Goal: Check status: Check status

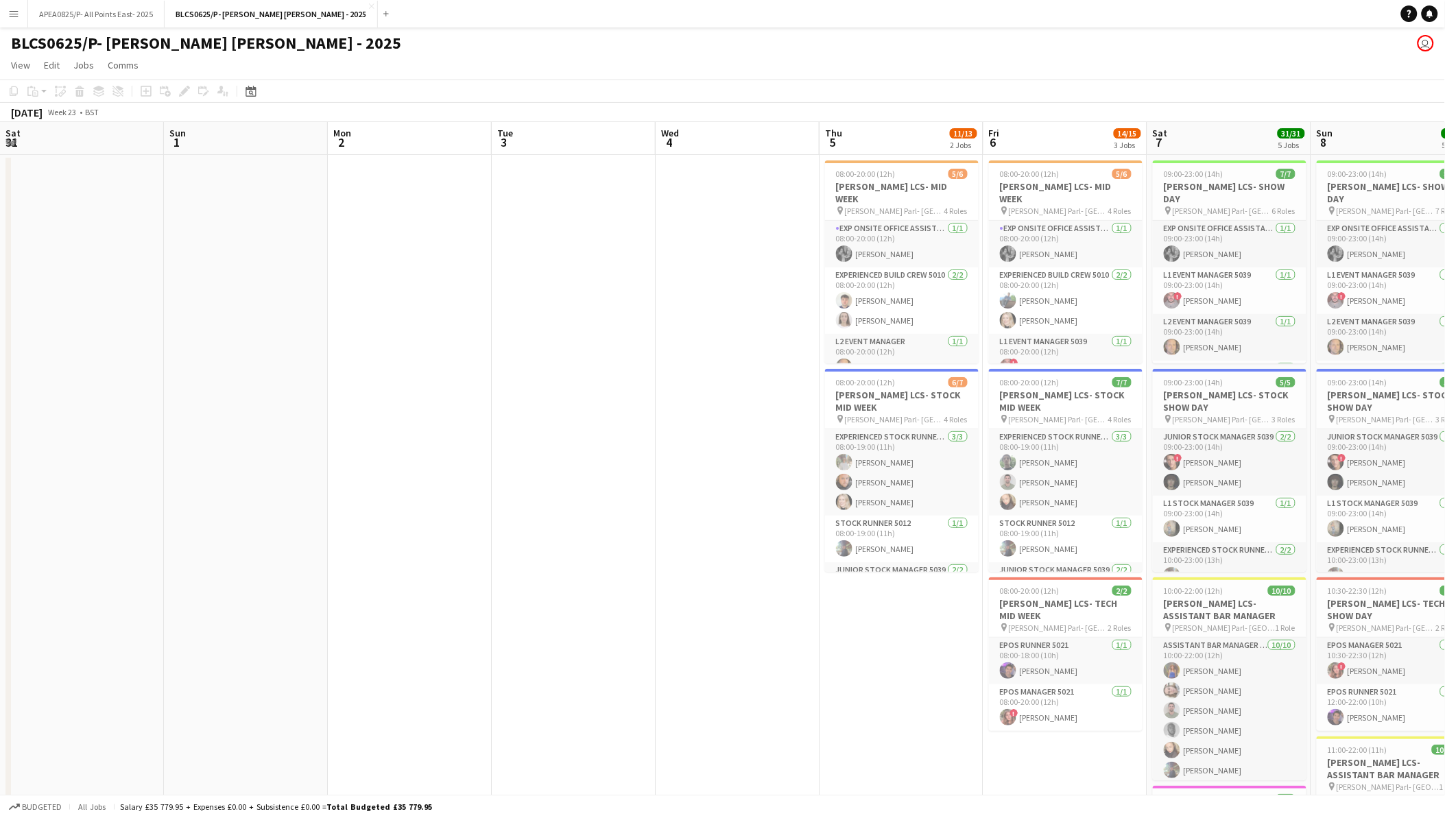
scroll to position [0, 470]
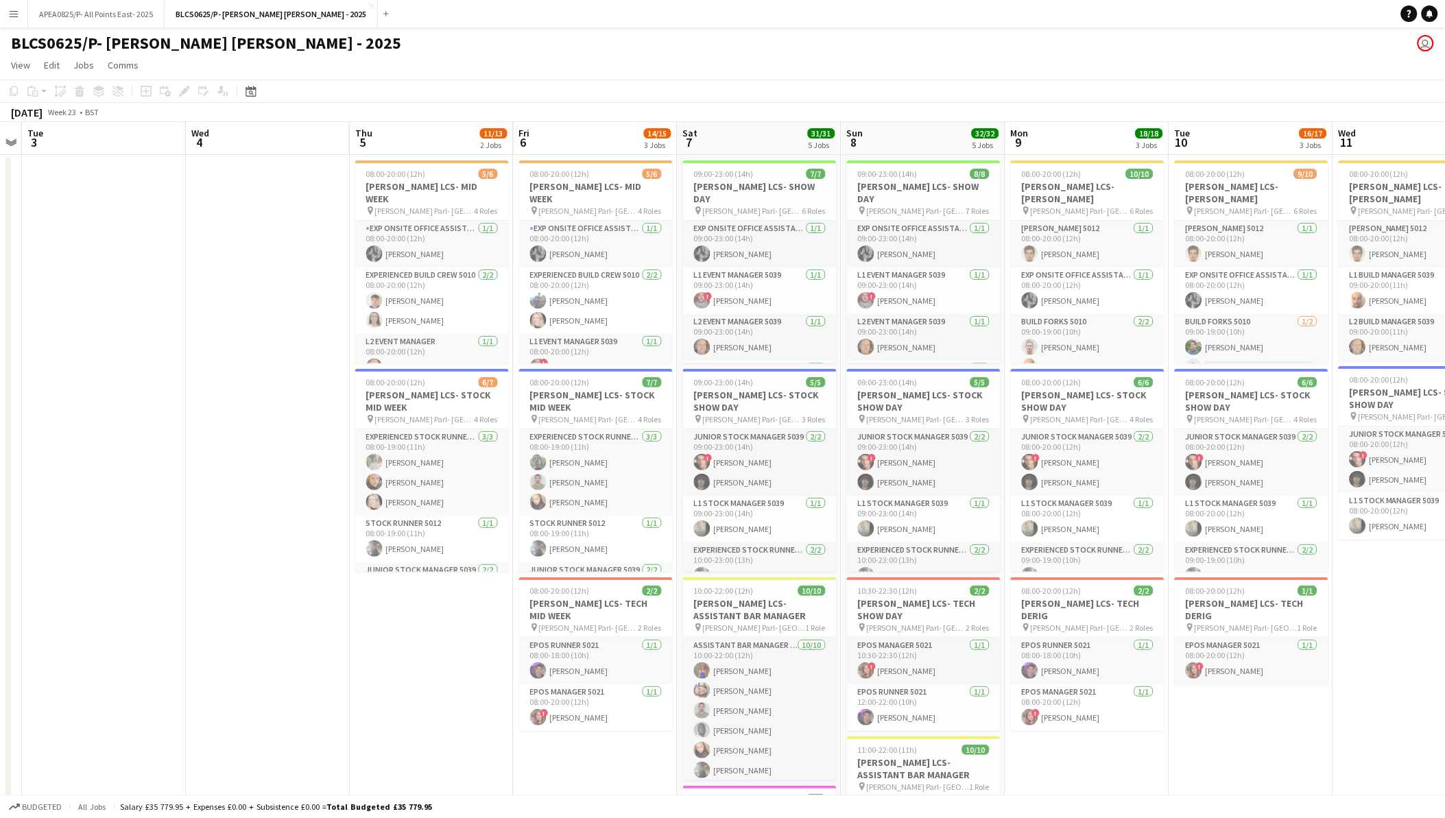
click at [19, 16] on button "Menu" at bounding box center [13, 13] width 27 height 27
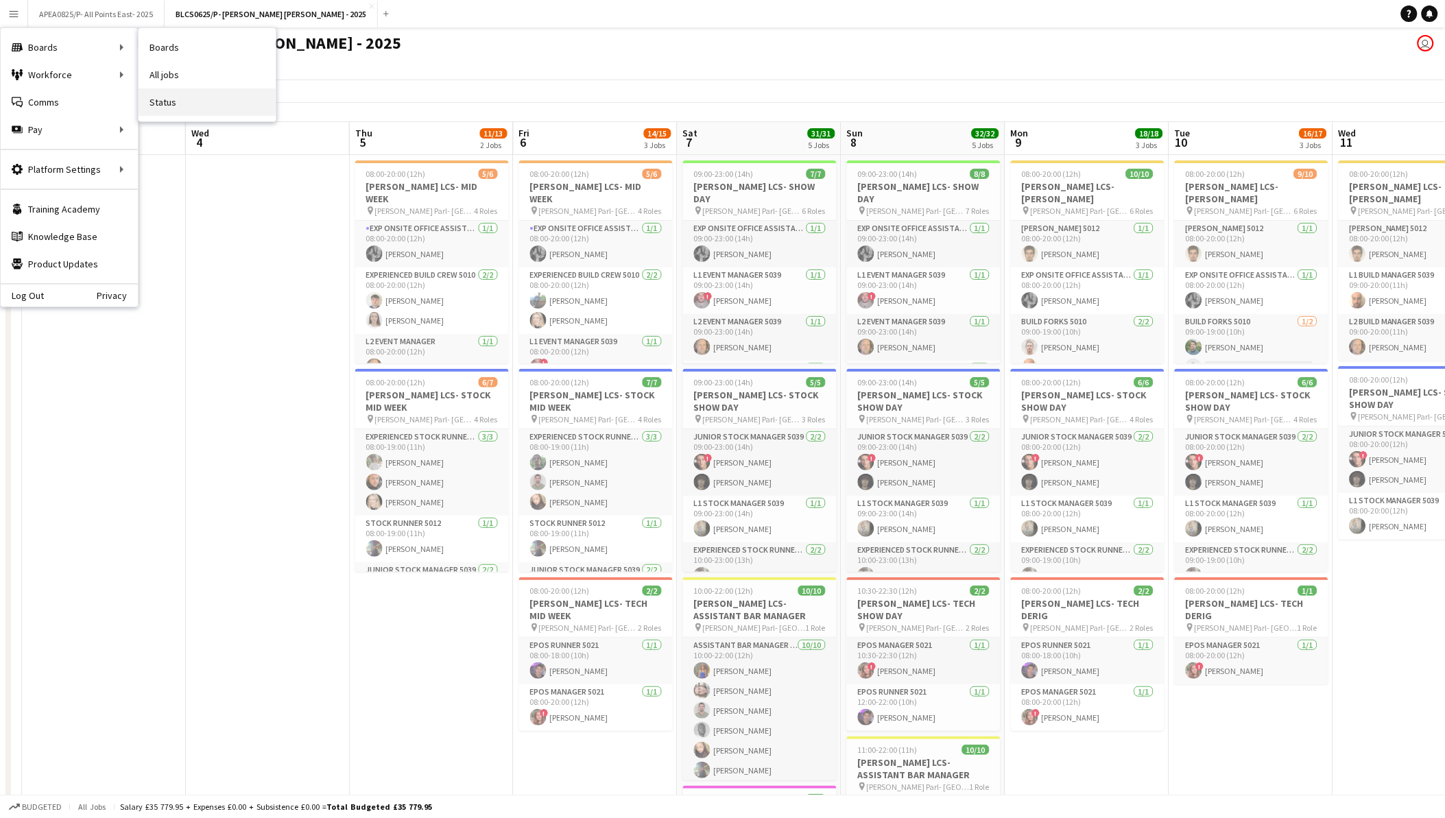
click at [150, 100] on link "Status" at bounding box center [207, 101] width 137 height 27
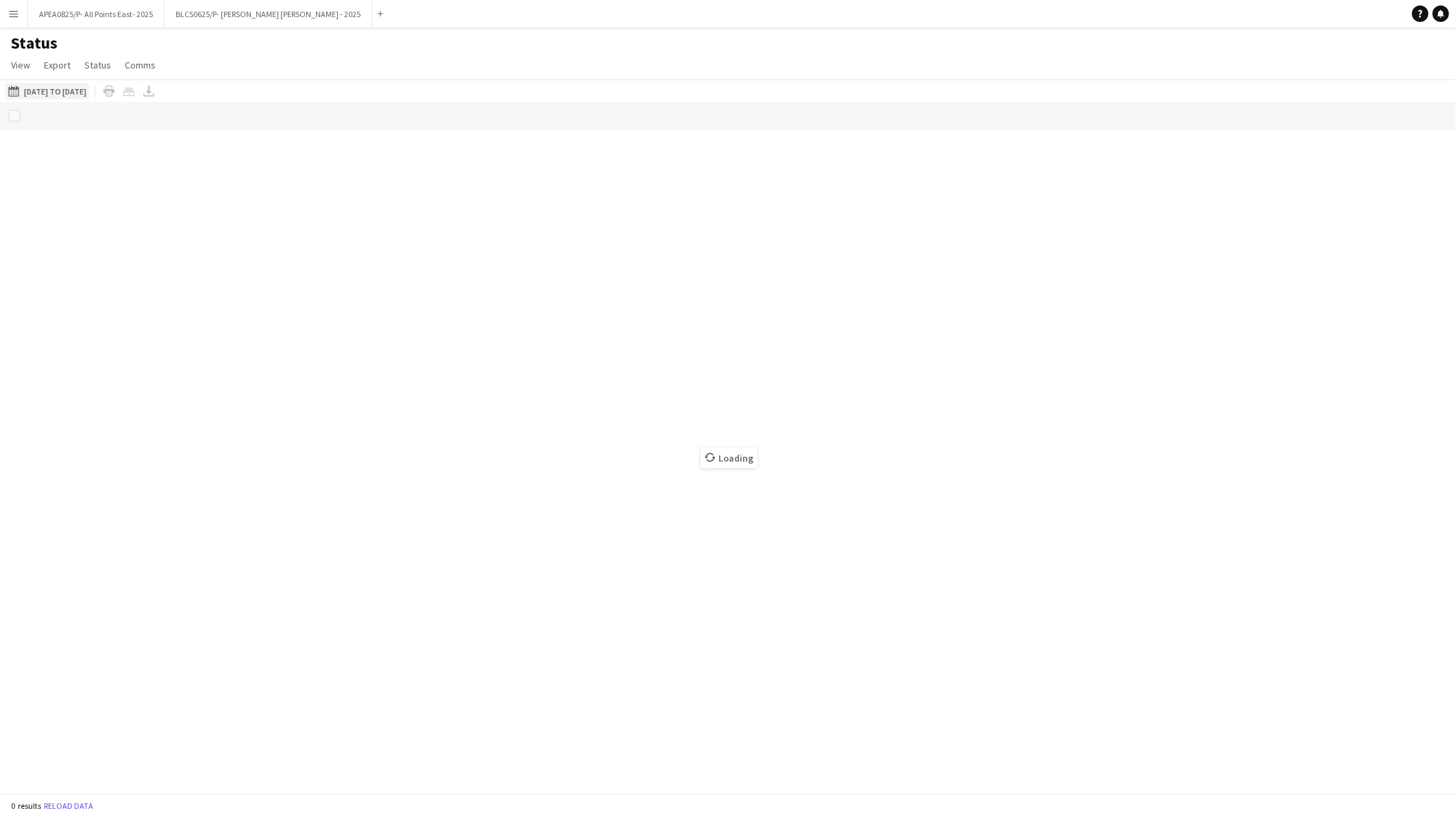
click at [89, 88] on button "[DATE] to [DATE] [DATE] to [DATE]" at bounding box center [47, 91] width 84 height 16
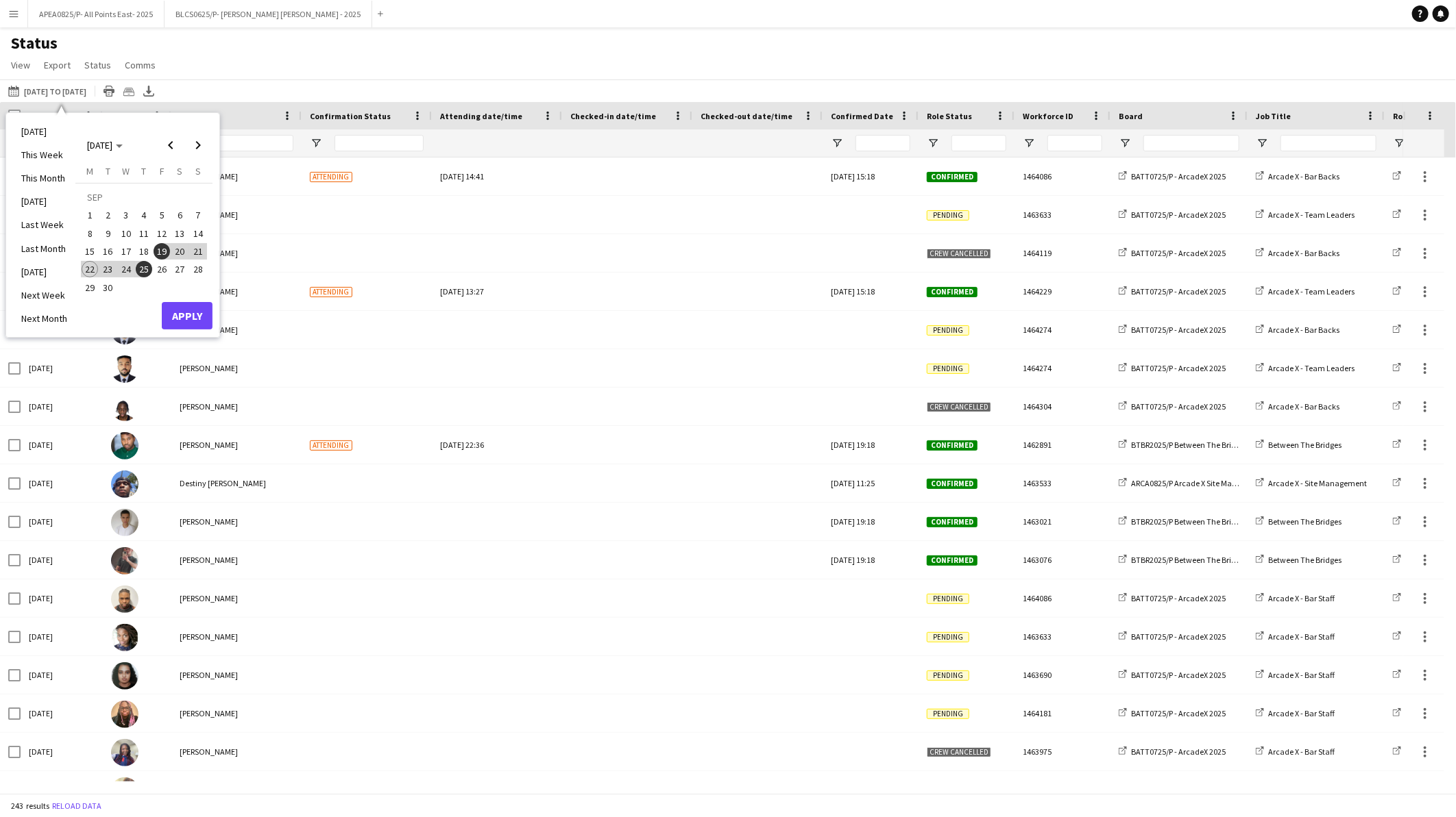
click at [86, 248] on span "15" at bounding box center [90, 252] width 16 height 16
drag, startPoint x: 200, startPoint y: 264, endPoint x: 200, endPoint y: 297, distance: 33.0
click at [201, 265] on span "28" at bounding box center [198, 269] width 16 height 16
click at [191, 321] on button "Apply" at bounding box center [187, 316] width 51 height 27
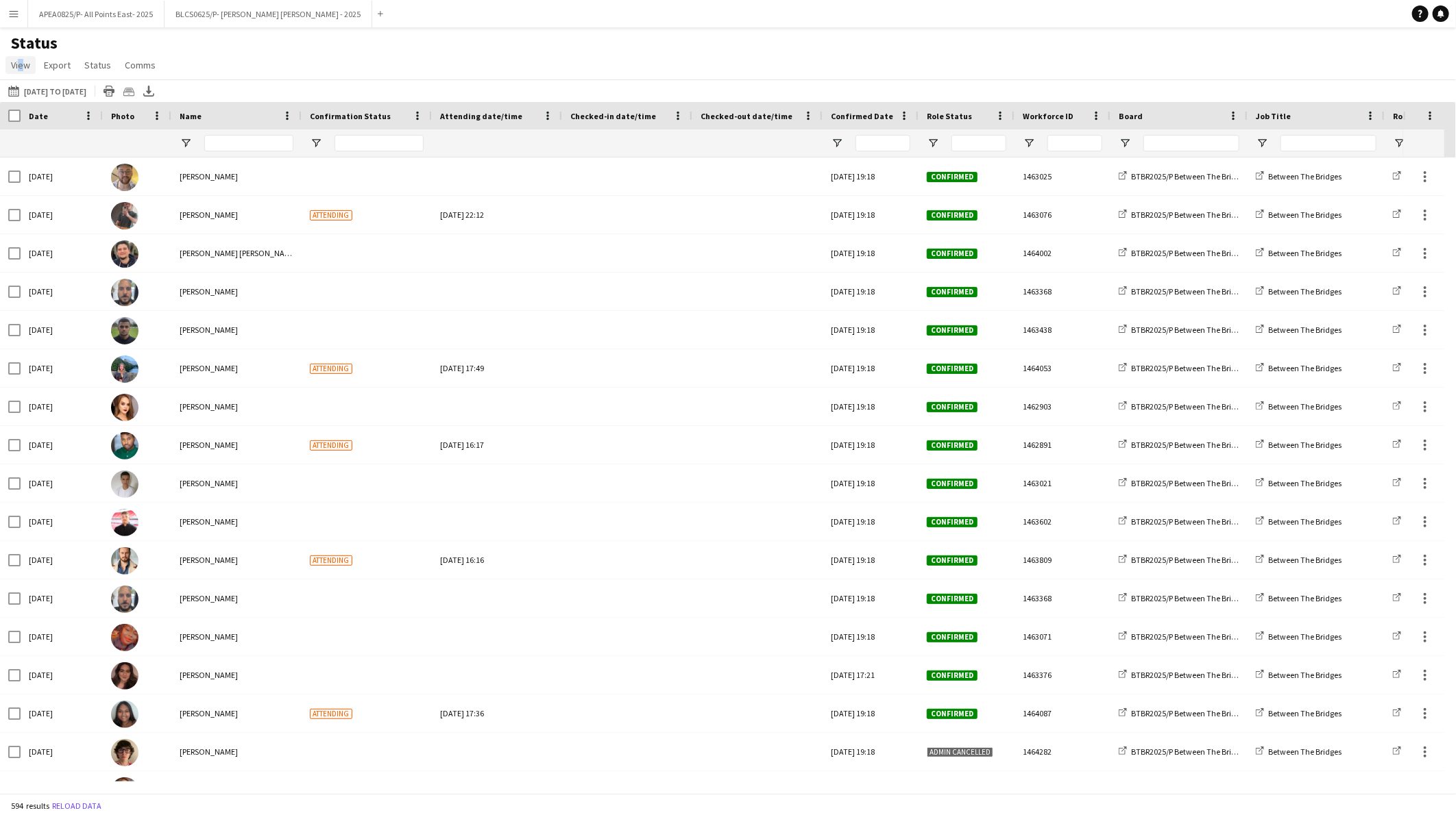
click at [16, 70] on link "View" at bounding box center [20, 65] width 30 height 18
drag, startPoint x: 16, startPoint y: 70, endPoint x: 56, endPoint y: 108, distance: 55.2
click at [54, 108] on link "Views" at bounding box center [54, 94] width 96 height 29
click at [67, 99] on link "Views" at bounding box center [54, 94] width 96 height 29
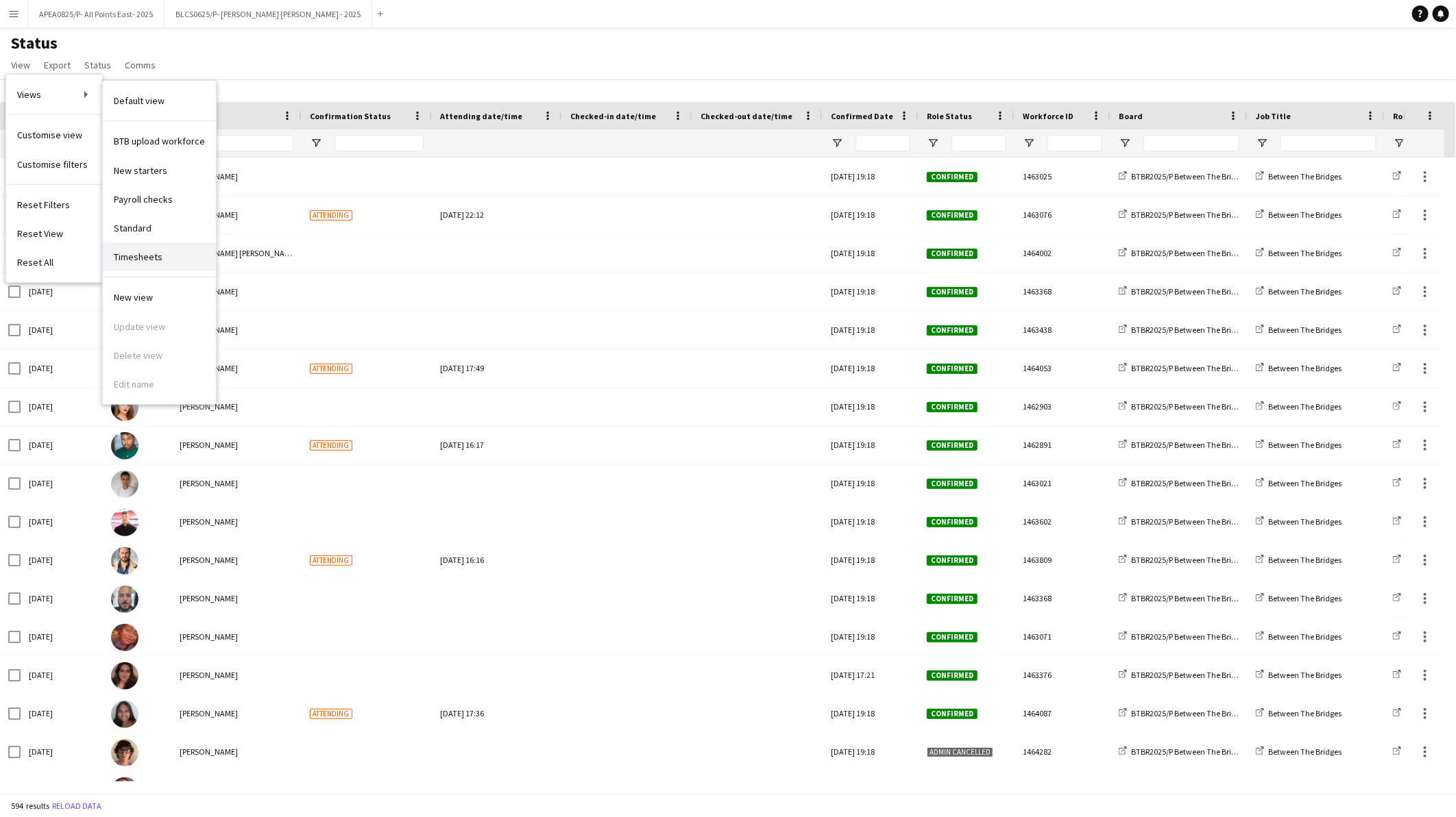
click at [130, 262] on span "Timesheets" at bounding box center [138, 257] width 49 height 12
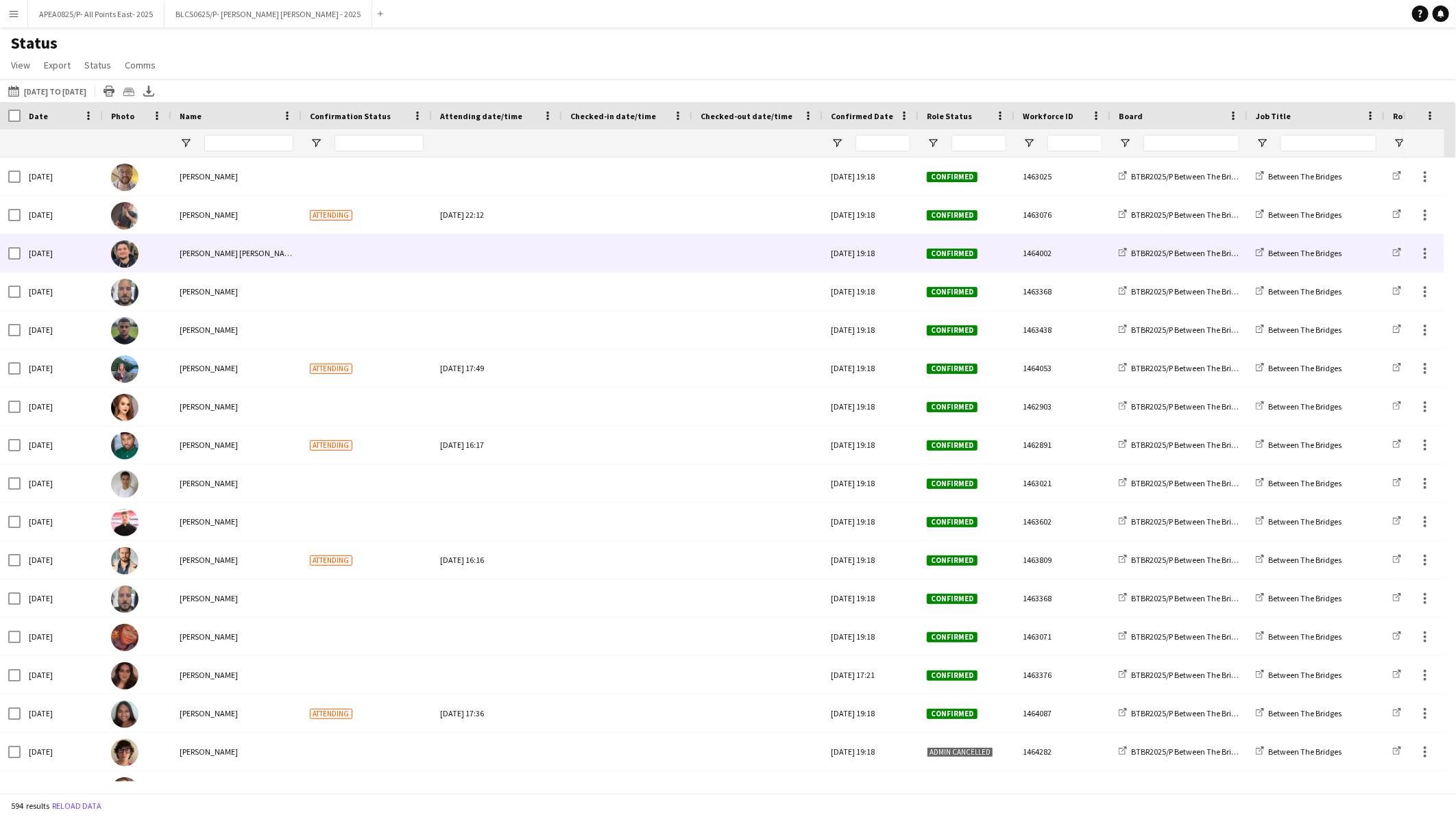
type input "**********"
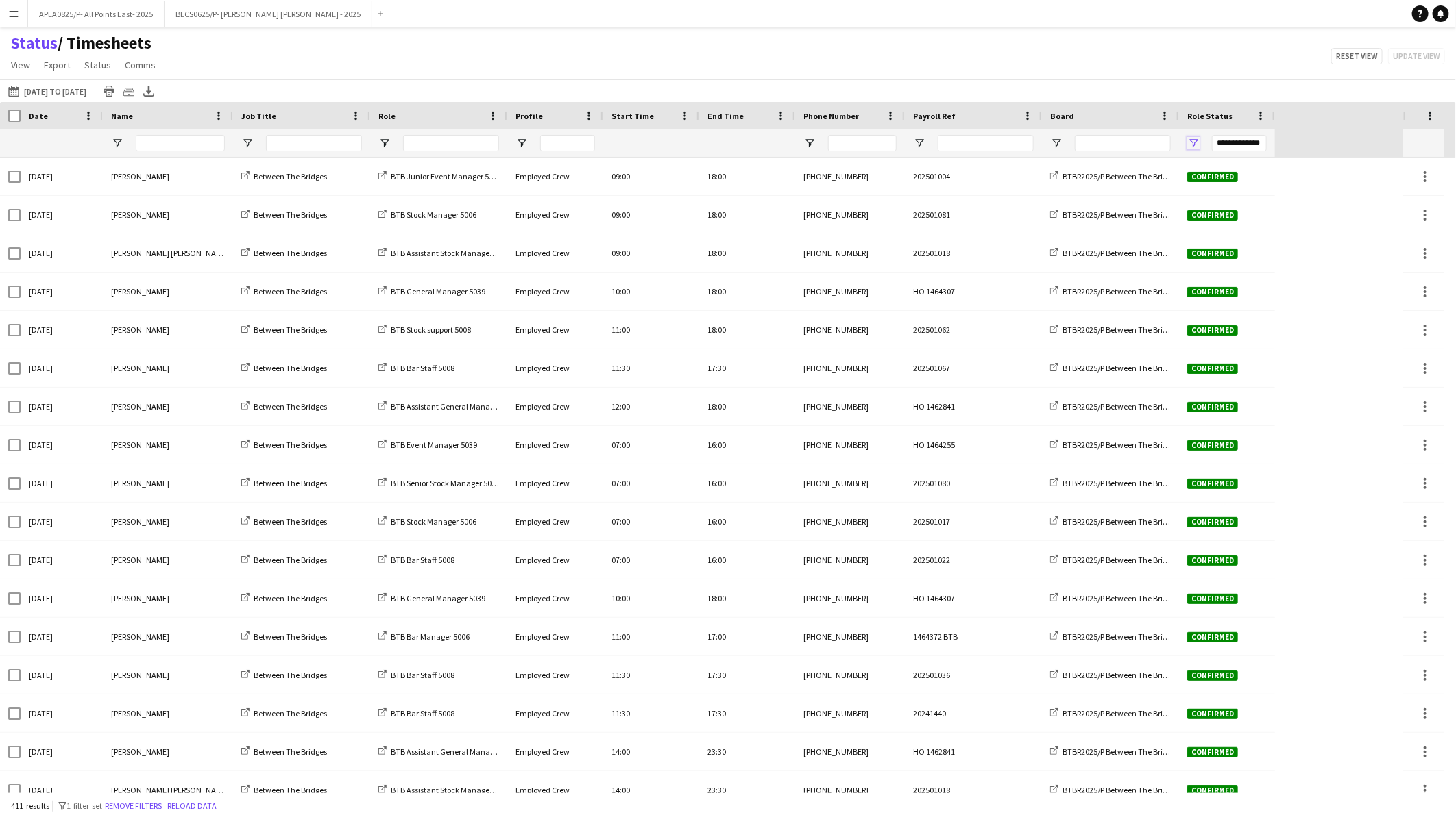
click at [1191, 144] on span "Open Filter Menu" at bounding box center [1193, 143] width 12 height 12
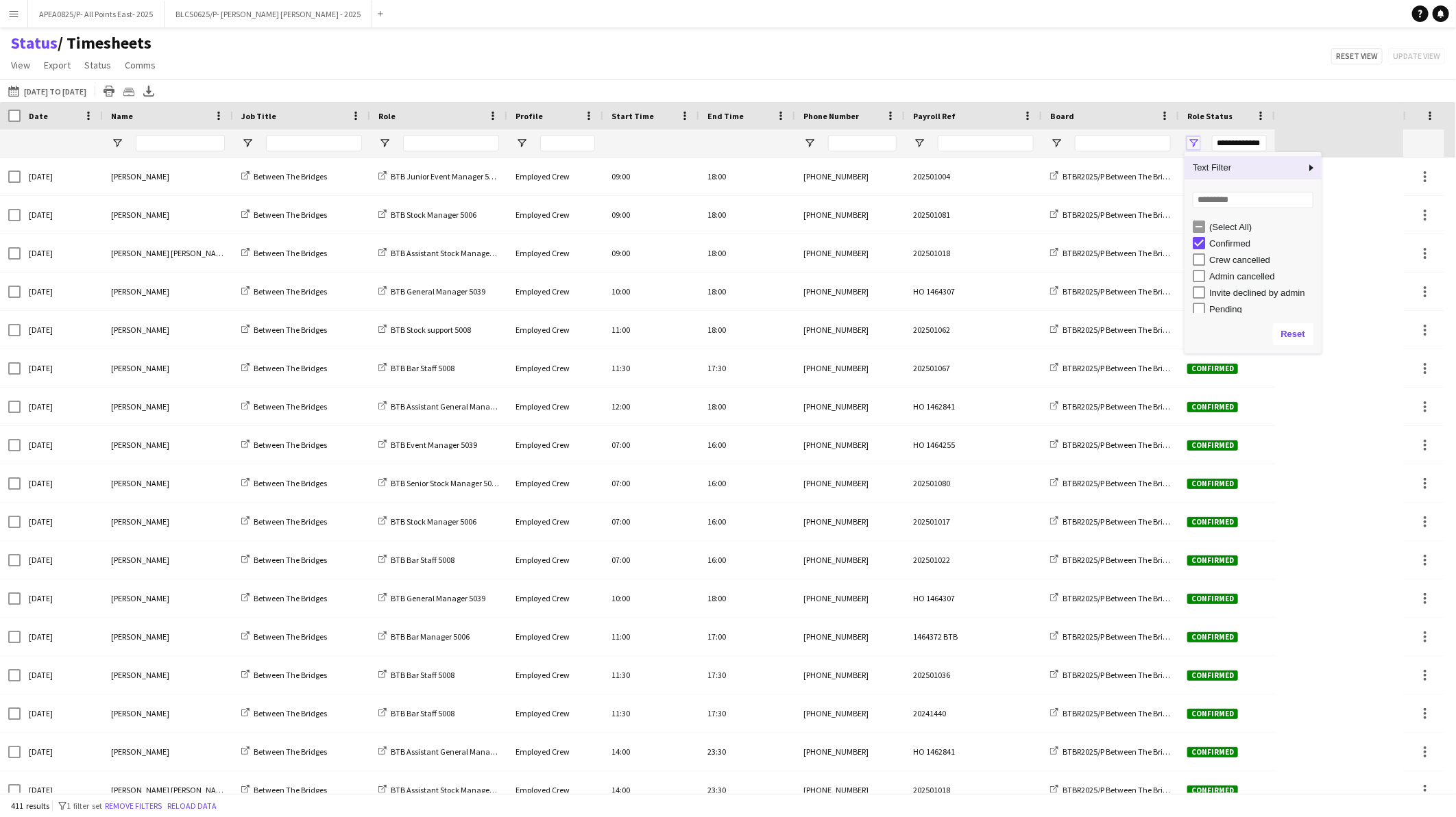
click at [1190, 145] on span "Open Filter Menu" at bounding box center [1193, 143] width 12 height 12
click at [1112, 150] on input "Board Filter Input" at bounding box center [1123, 143] width 96 height 16
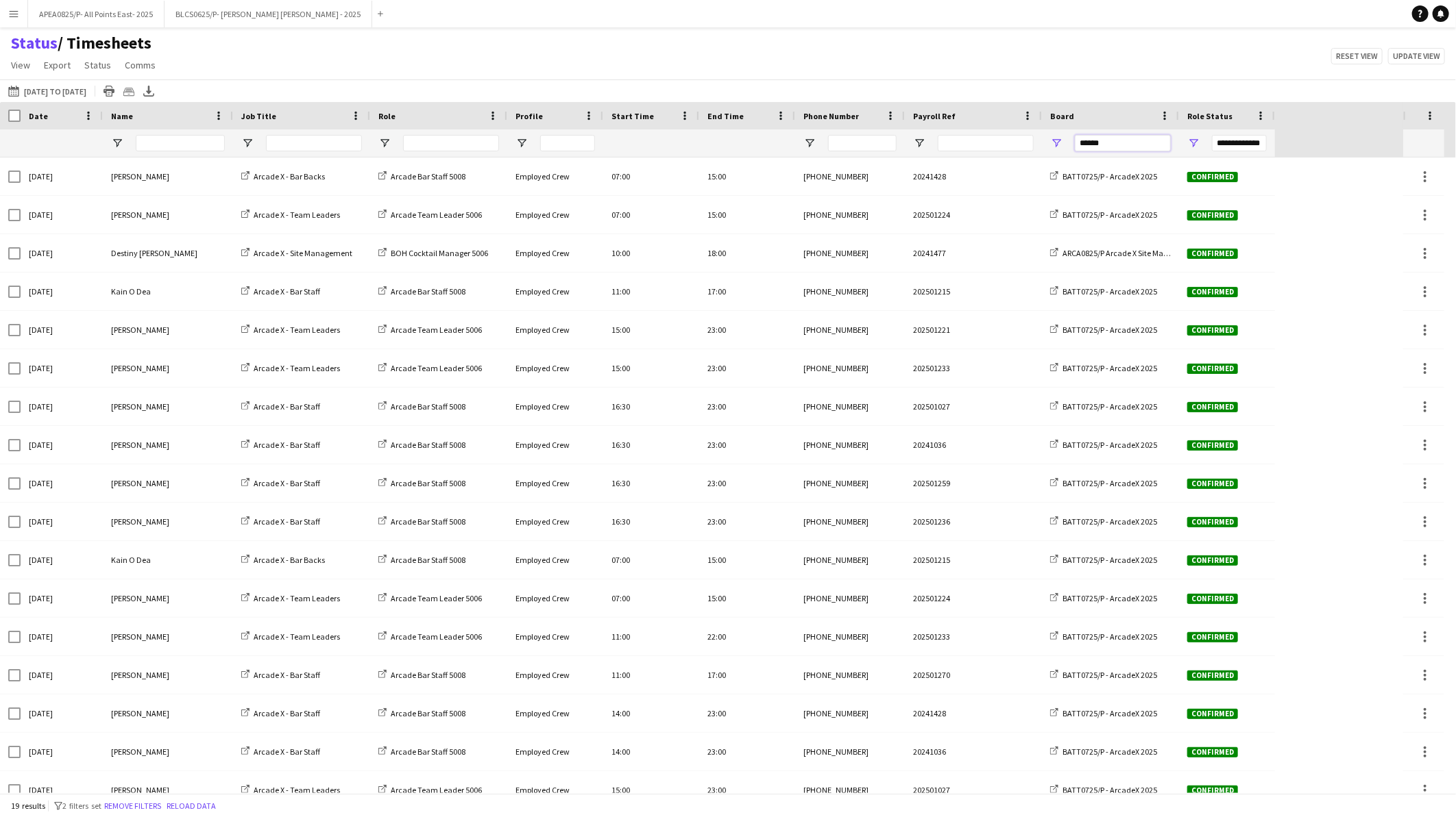
type input "******"
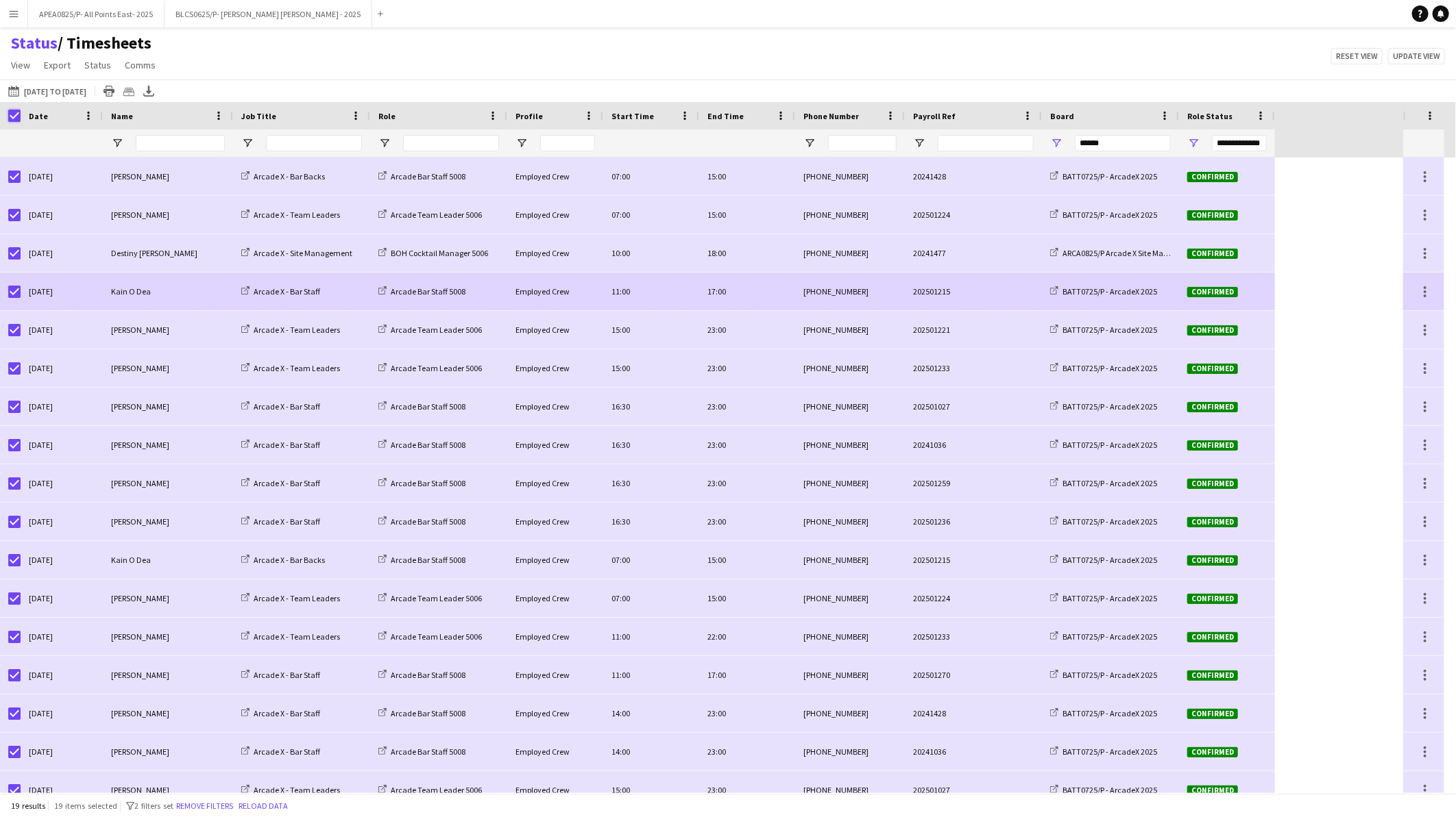
scroll to position [93, 0]
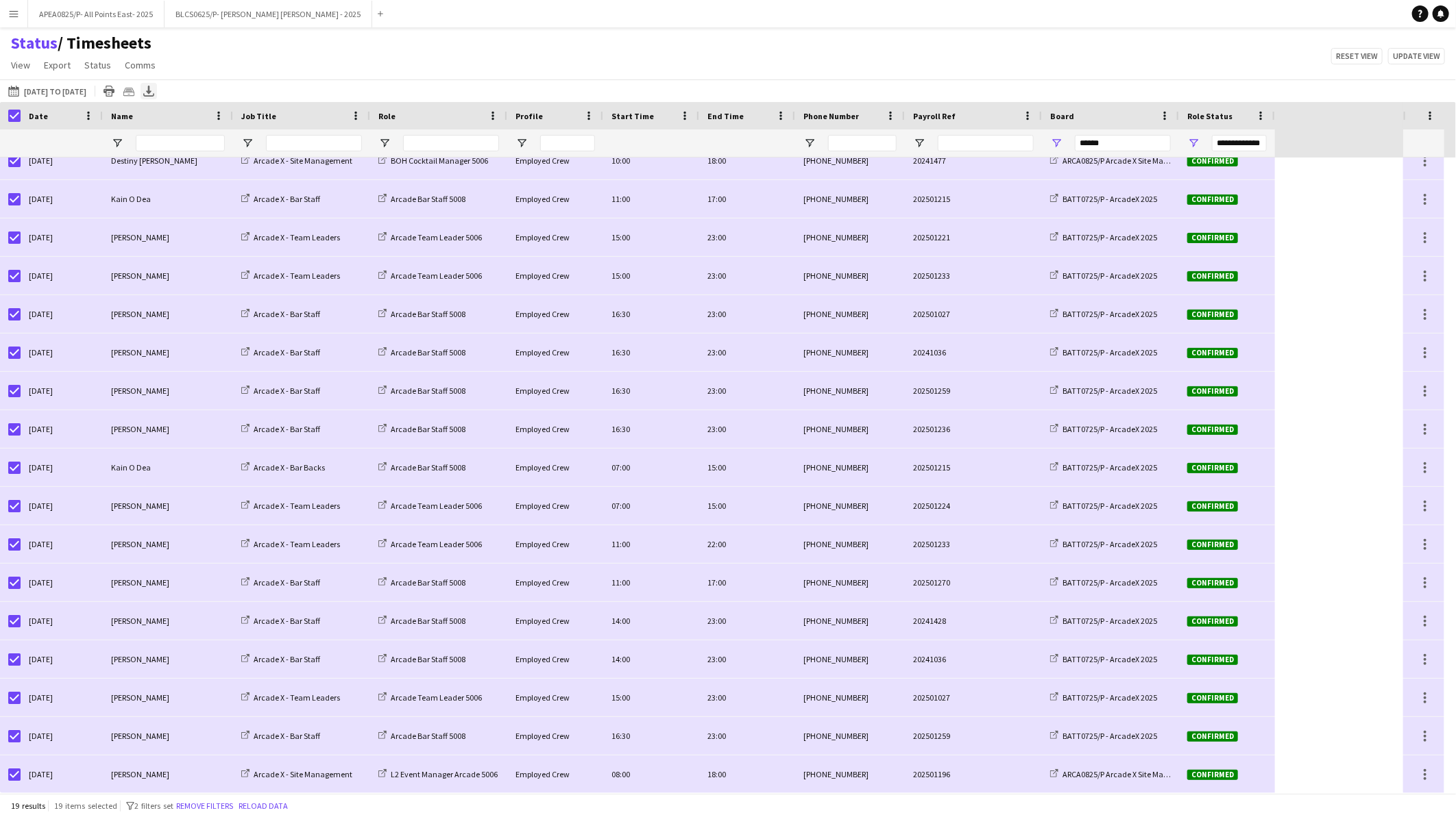
click at [152, 90] on icon at bounding box center [148, 90] width 5 height 8
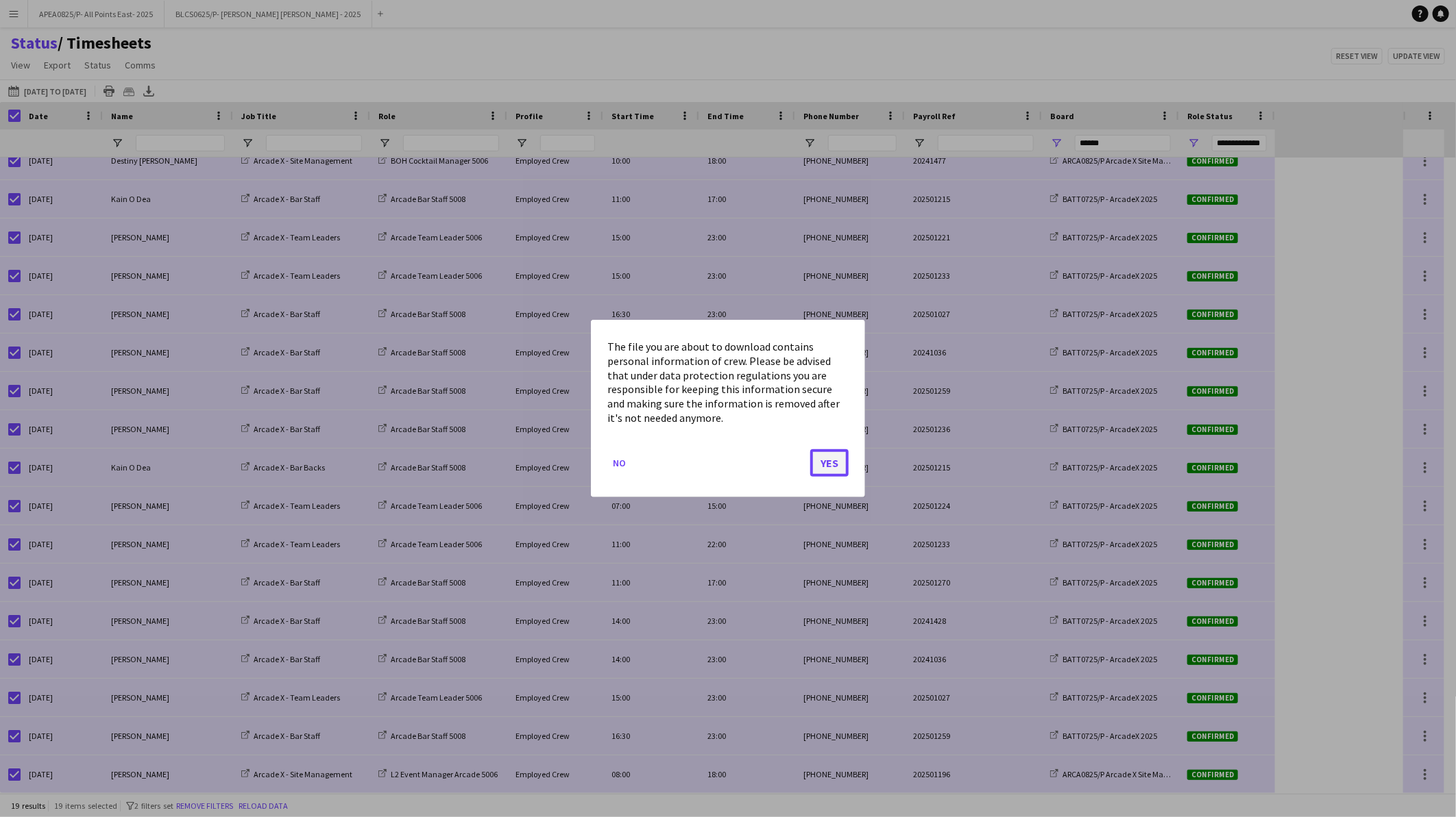
drag, startPoint x: 839, startPoint y: 462, endPoint x: 848, endPoint y: 465, distance: 9.5
click at [841, 462] on button "Yes" at bounding box center [829, 462] width 38 height 27
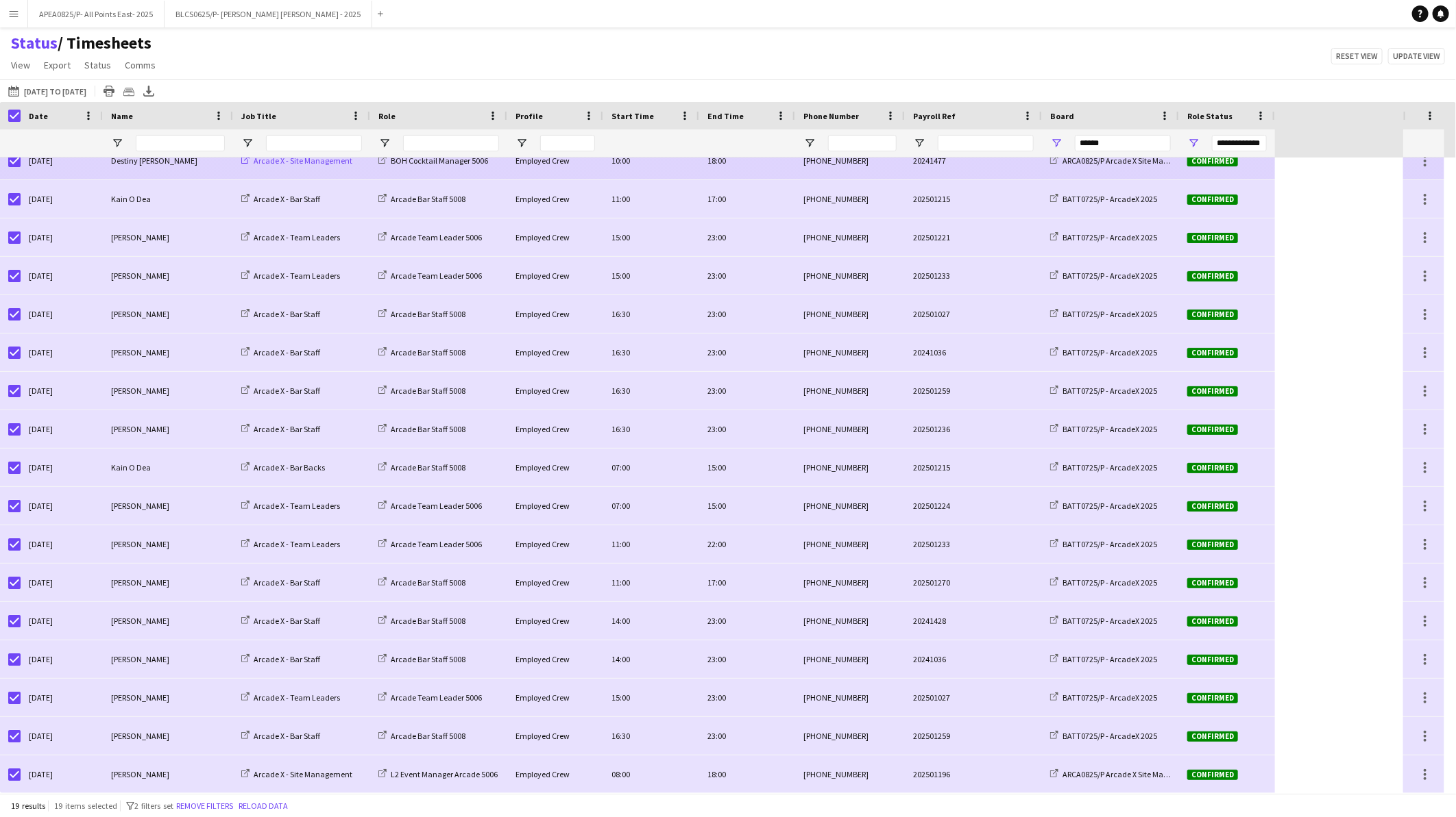
click at [312, 163] on span "Arcade X - Site Management" at bounding box center [303, 161] width 99 height 10
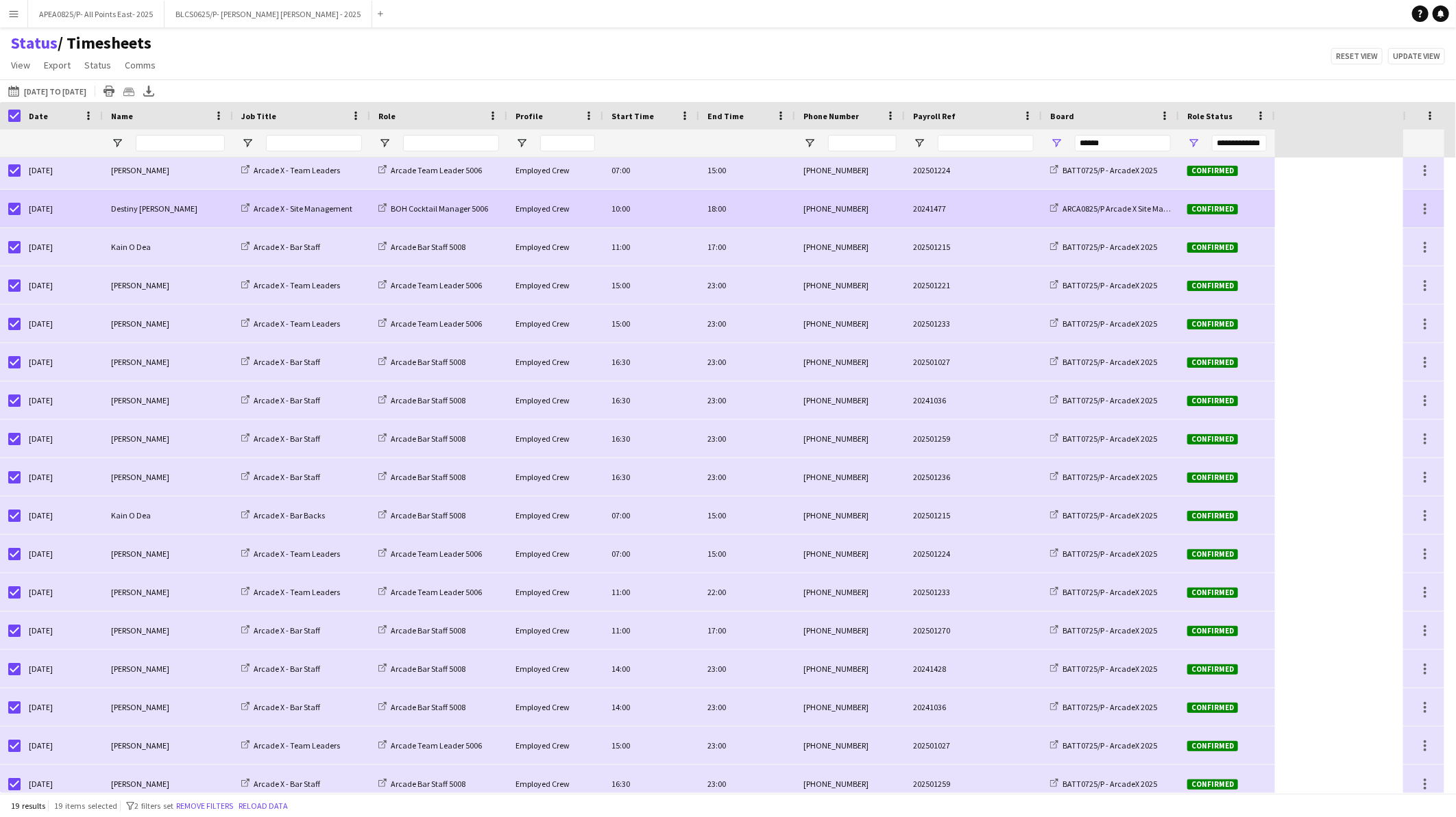
scroll to position [0, 0]
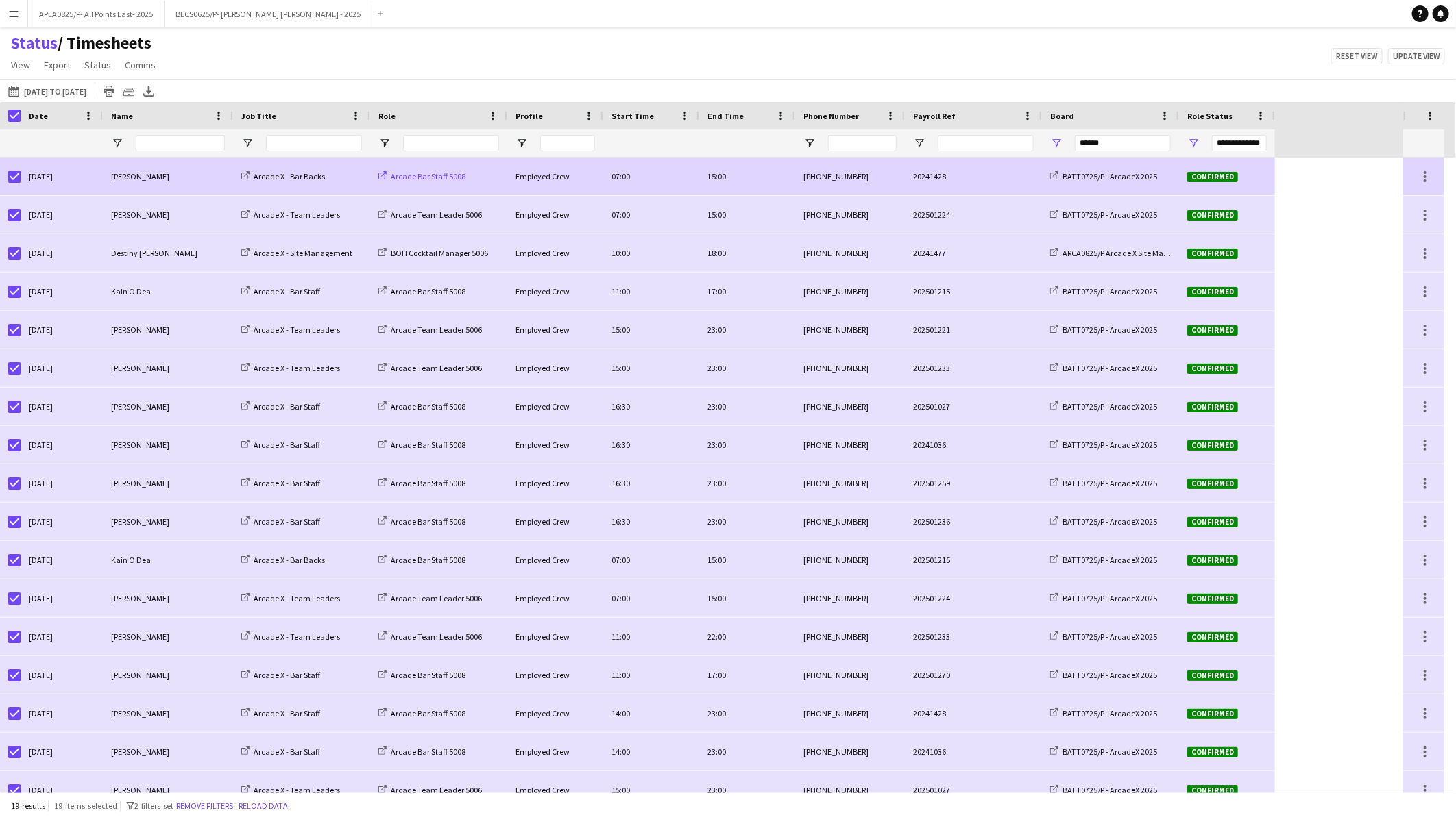
click at [444, 174] on span "Arcade Bar Staff 5008" at bounding box center [428, 176] width 75 height 10
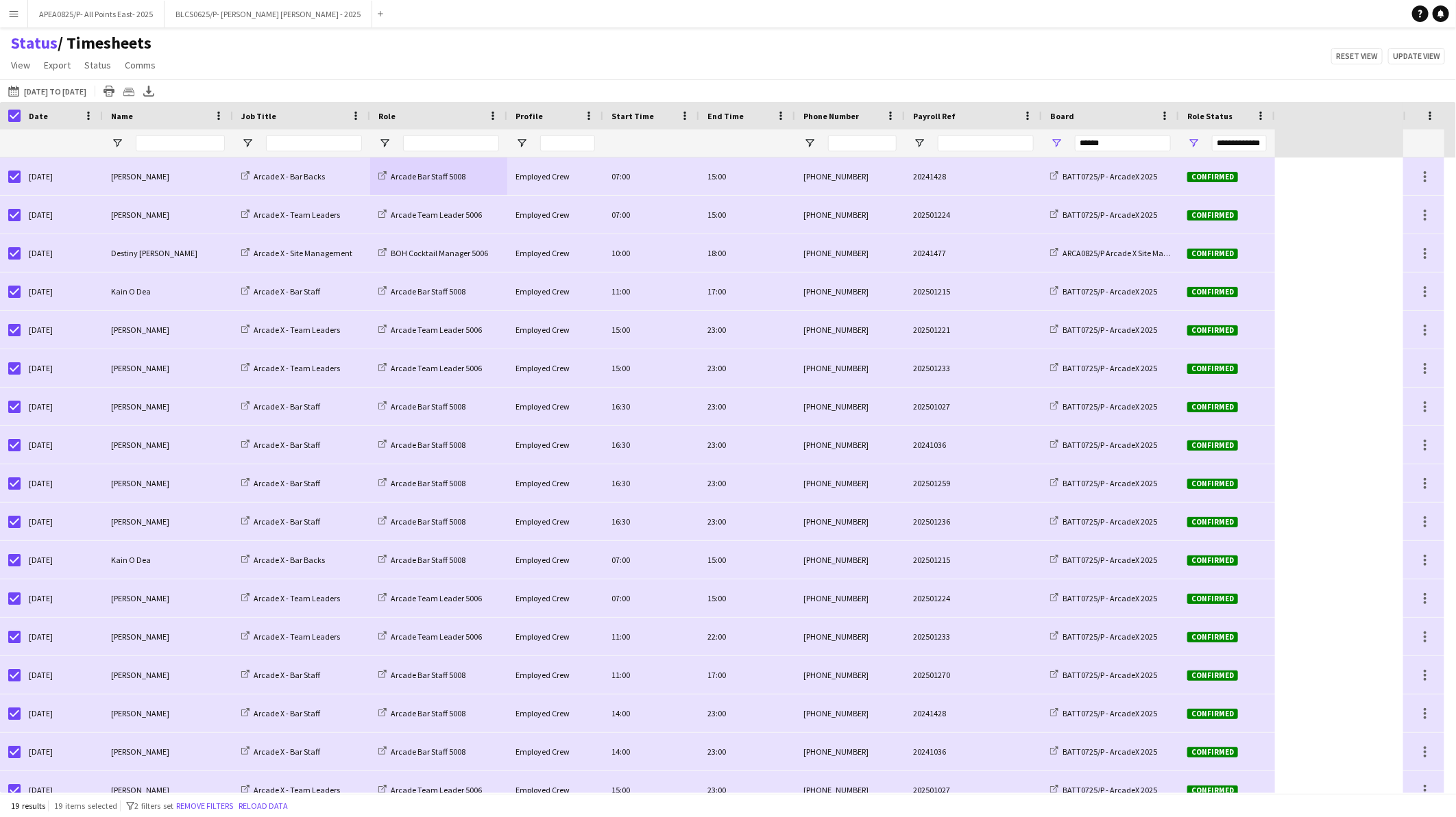
drag, startPoint x: 17, startPoint y: 11, endPoint x: 22, endPoint y: 43, distance: 32.4
click at [17, 12] on app-icon "Menu" at bounding box center [13, 13] width 11 height 11
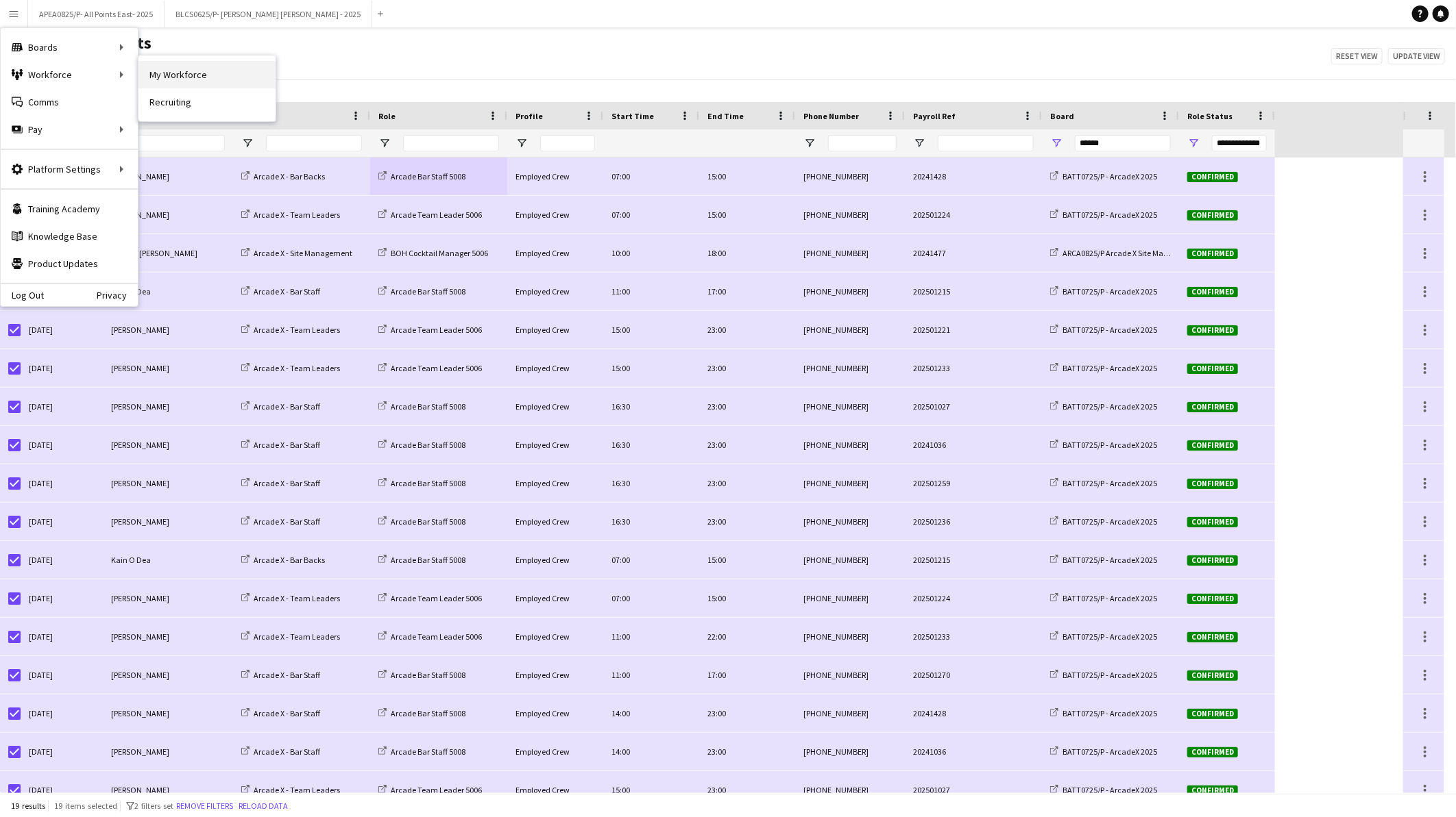
click at [176, 71] on link "My Workforce" at bounding box center [207, 74] width 137 height 27
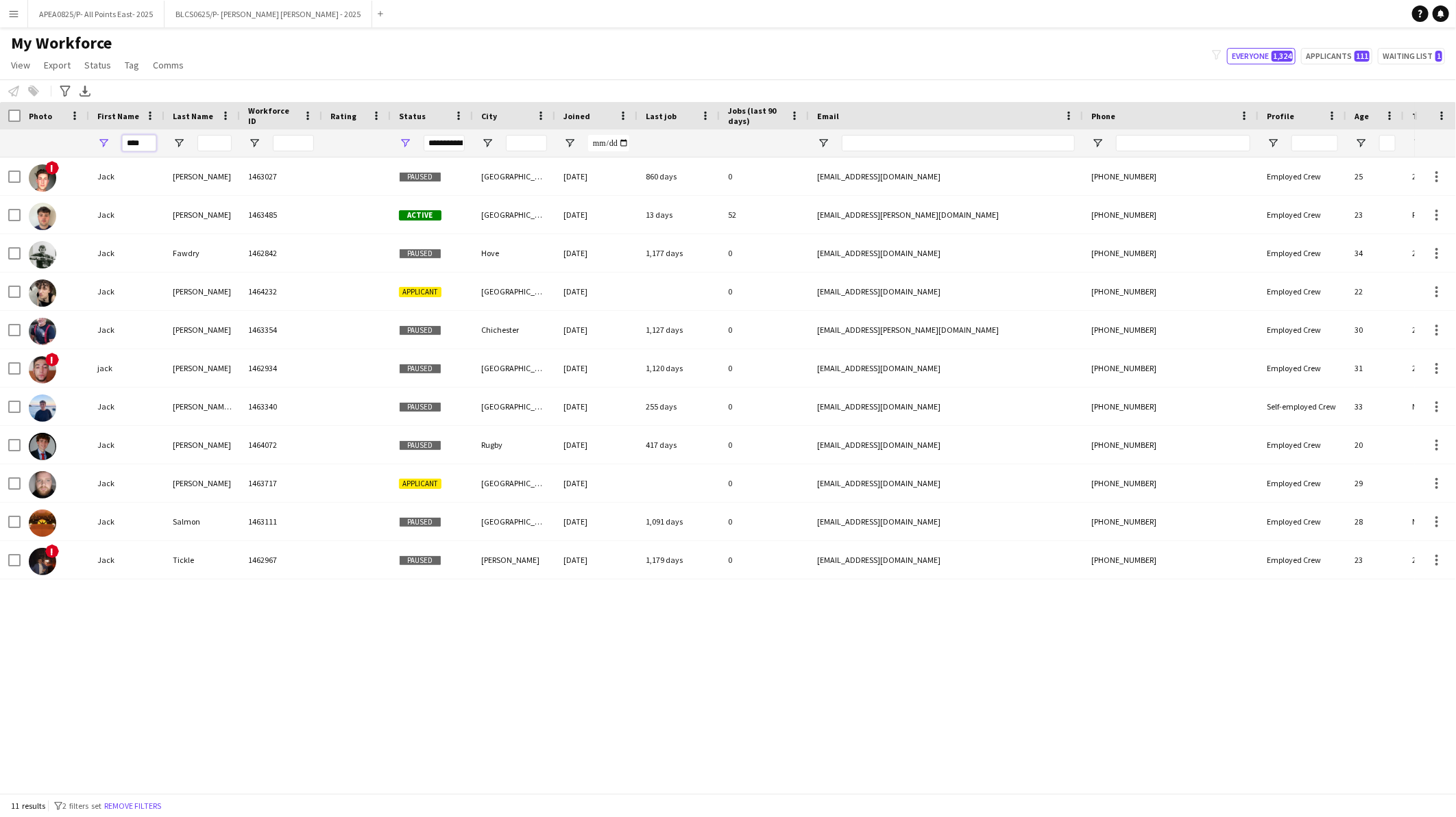
click at [141, 141] on input "****" at bounding box center [139, 143] width 34 height 16
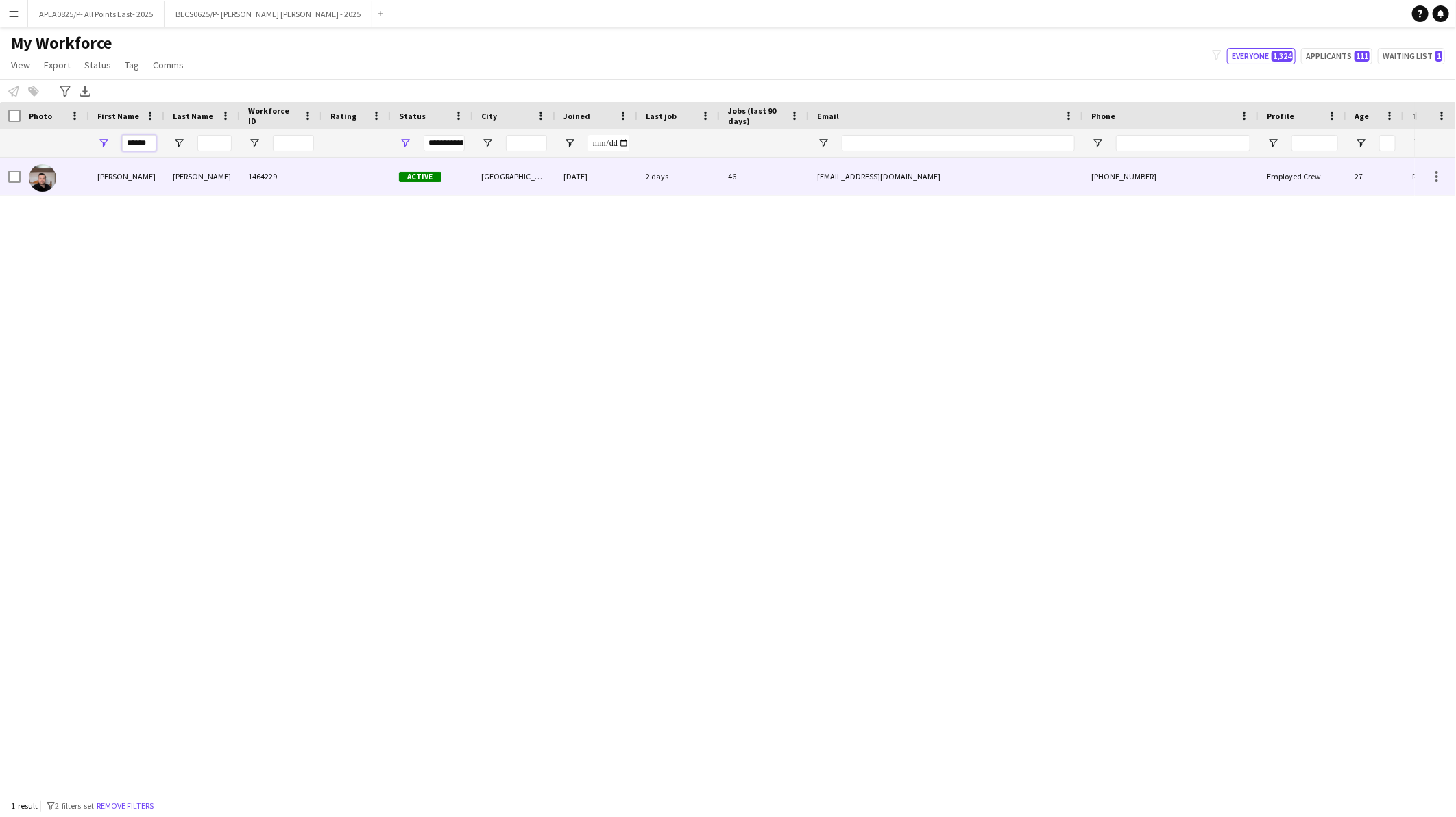
type input "******"
click at [152, 182] on div "[PERSON_NAME]" at bounding box center [126, 177] width 75 height 38
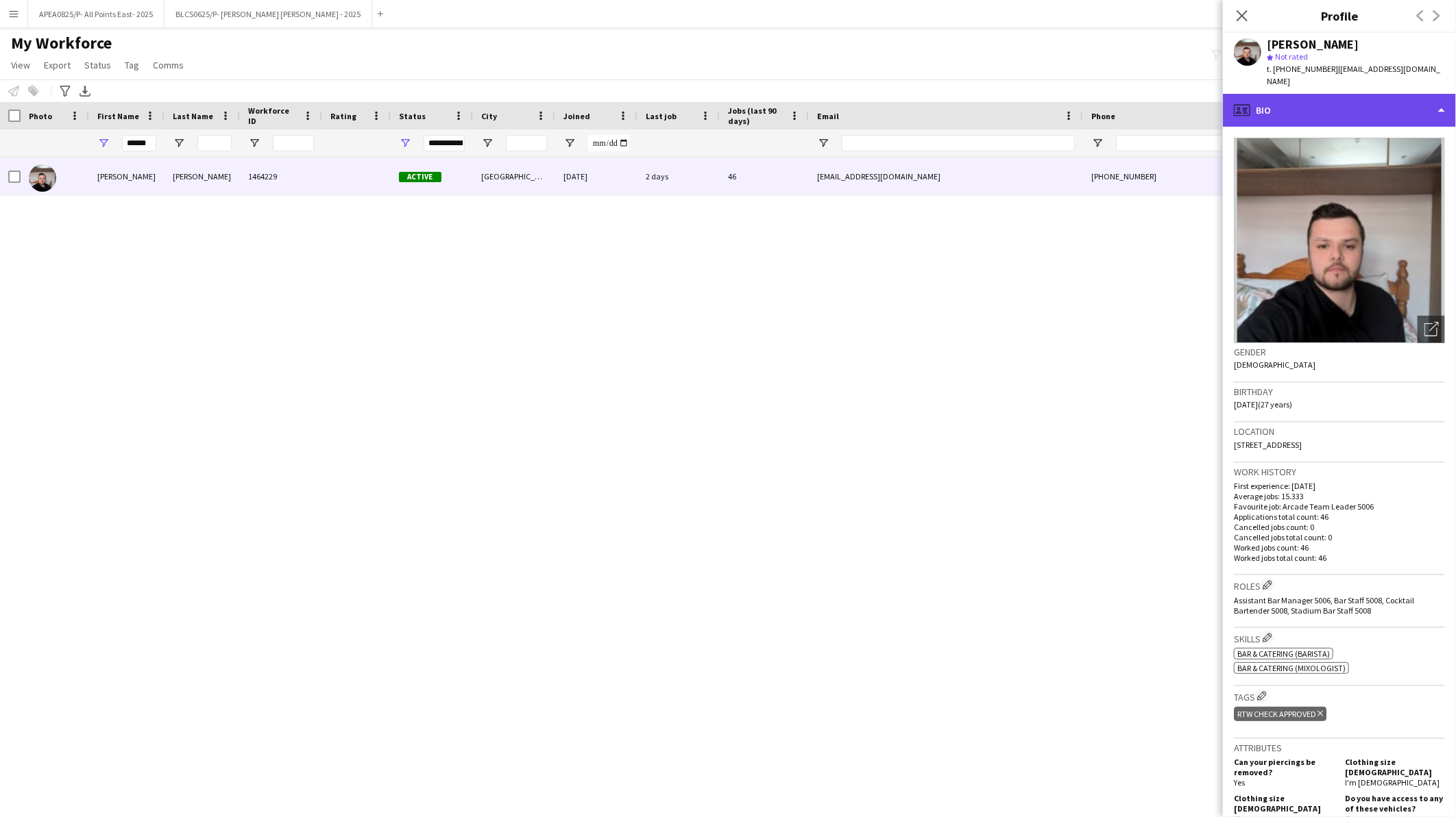
click at [1342, 104] on div "profile Bio" at bounding box center [1339, 110] width 233 height 33
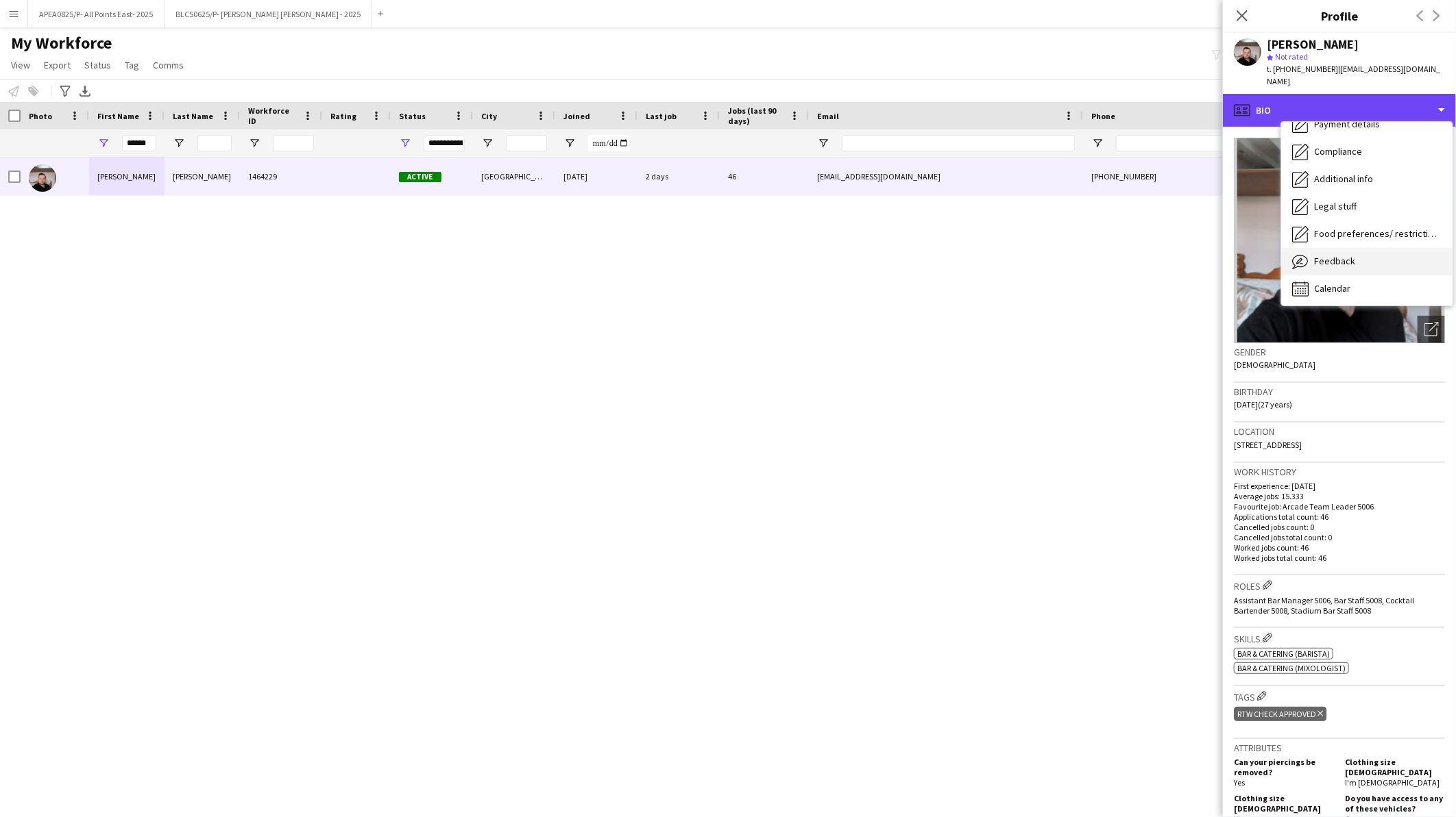
scroll to position [182, 0]
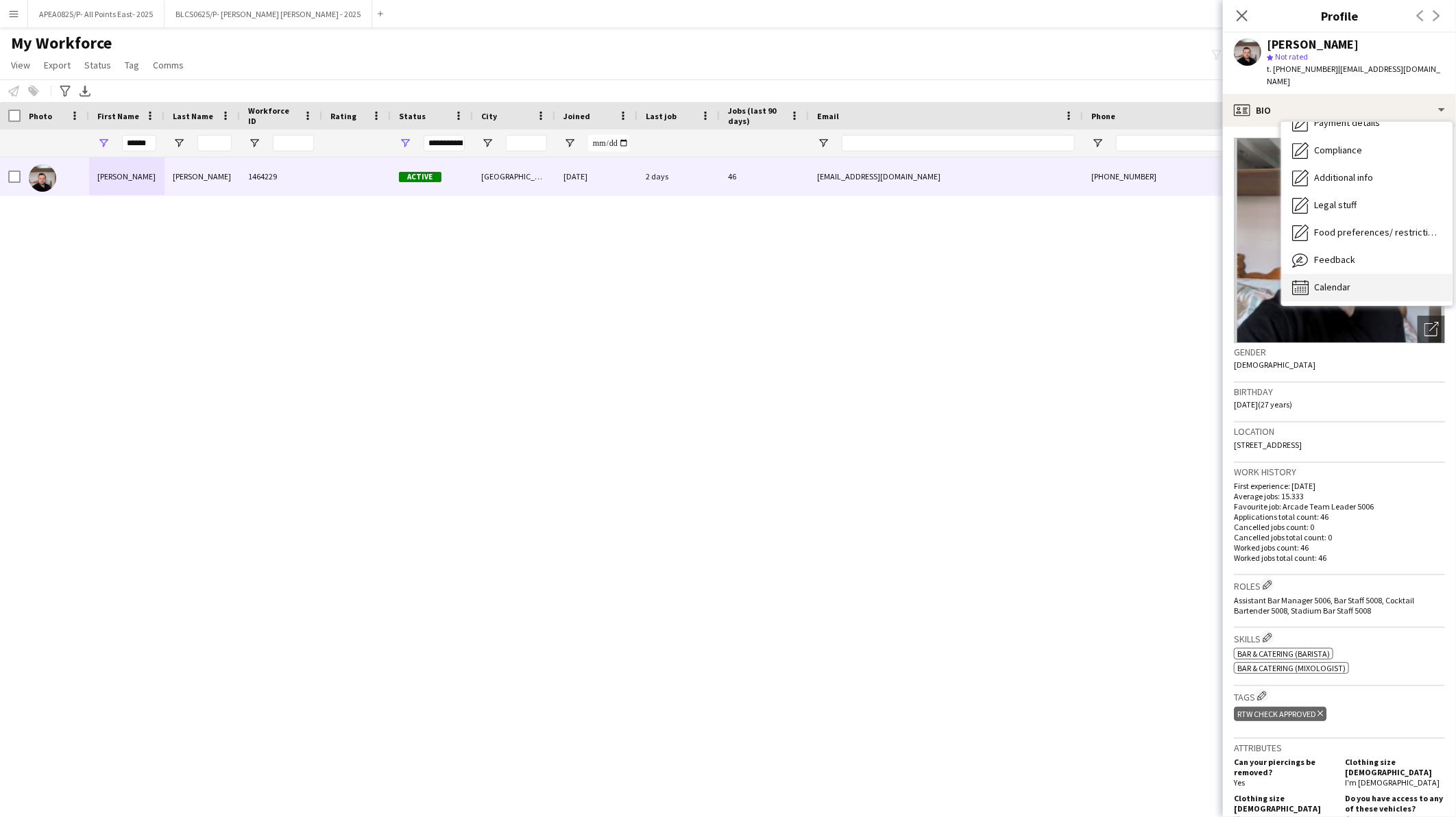
click at [1361, 274] on div "Calendar Calendar" at bounding box center [1366, 287] width 171 height 27
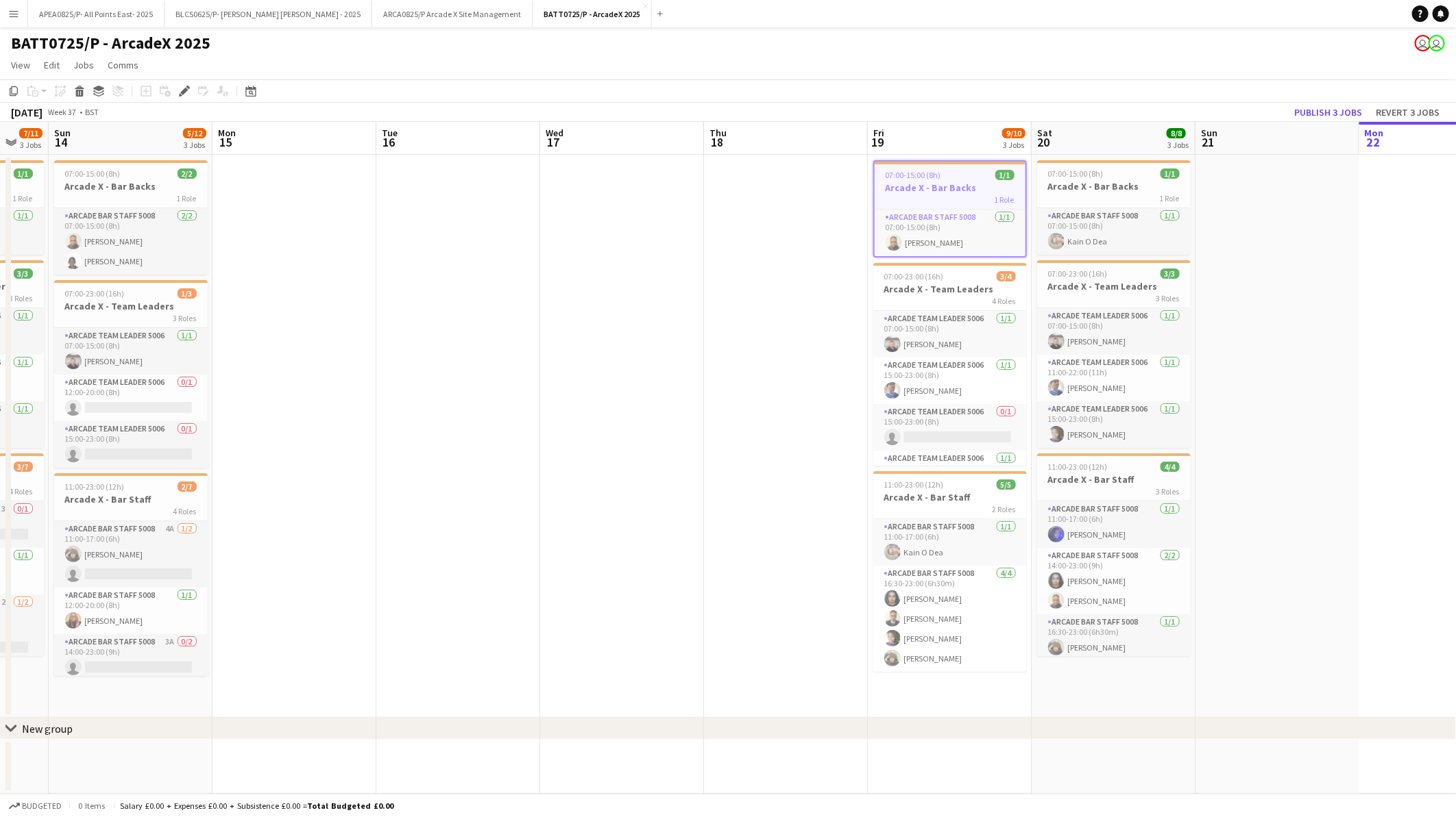
drag, startPoint x: 314, startPoint y: 392, endPoint x: 1005, endPoint y: 396, distance: 691.0
click at [1005, 396] on app-calendar-viewport "Fri 12 Sat 13 7/11 3 Jobs Sun 14 5/12 3 Jobs Mon 15 Tue 16 Wed 17 Thu 18 Fri 19…" at bounding box center [728, 457] width 1456 height 672
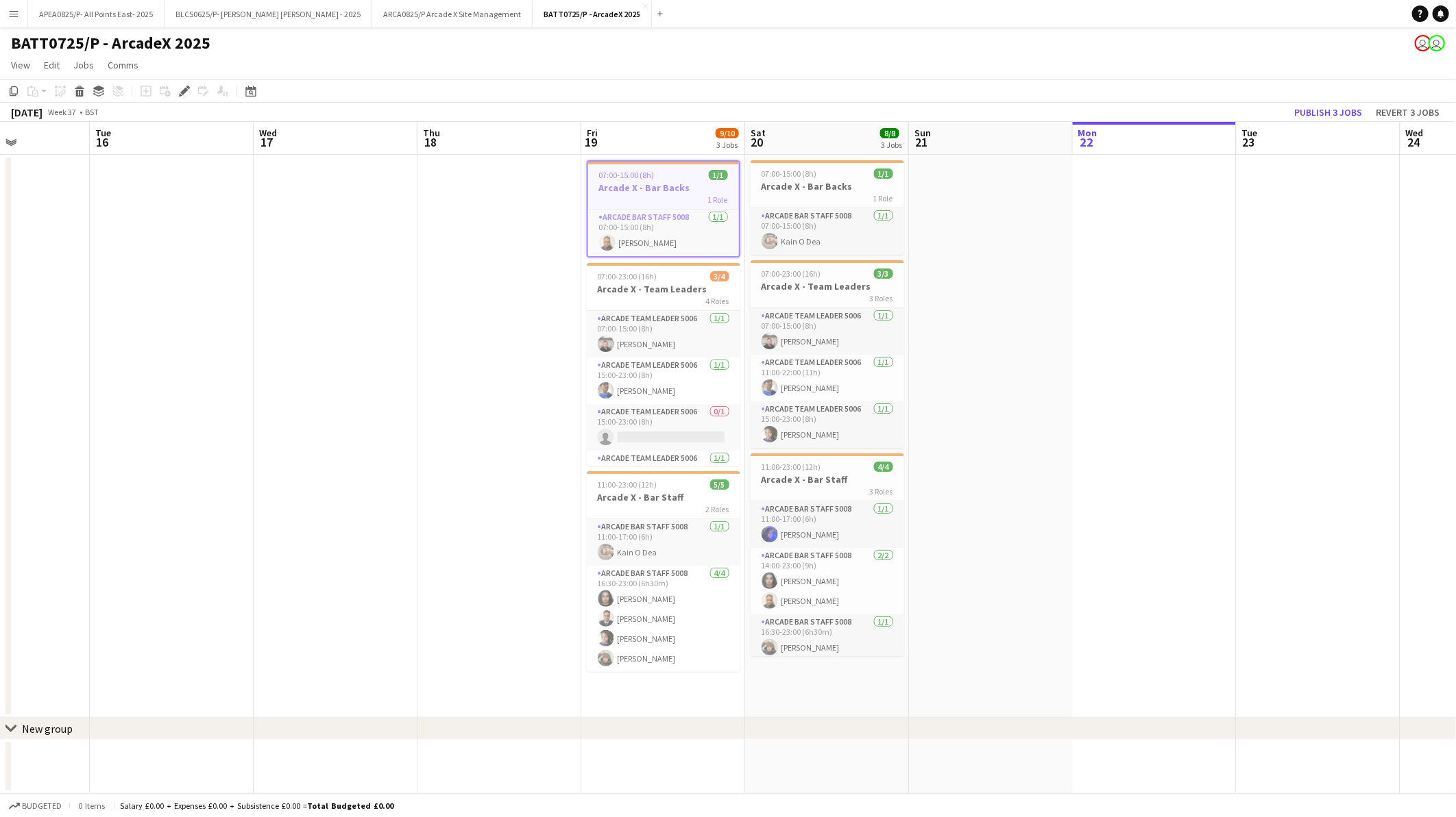
scroll to position [0, 402]
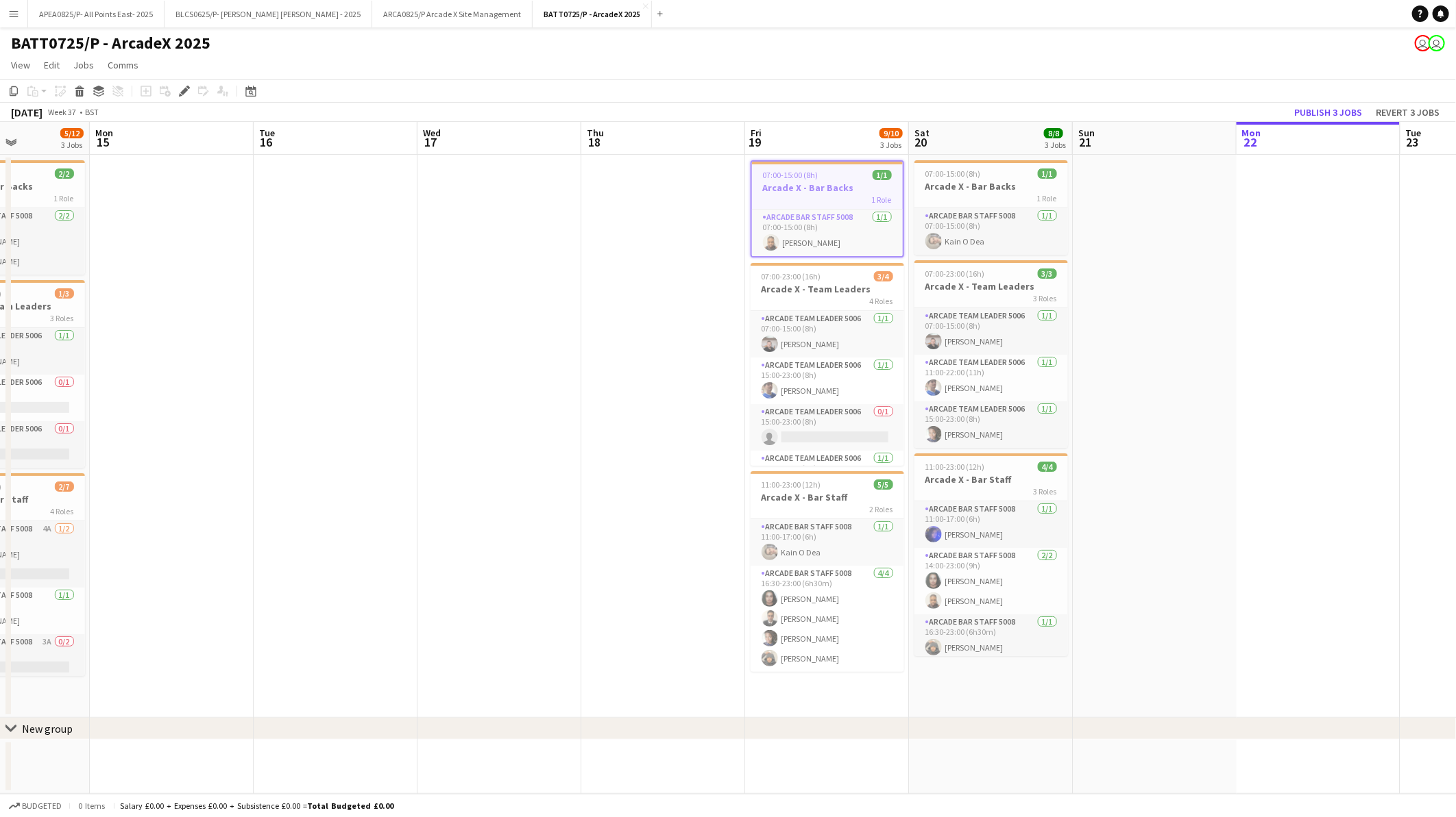
drag, startPoint x: 887, startPoint y: 426, endPoint x: 430, endPoint y: 460, distance: 458.3
click at [430, 460] on app-calendar-viewport "Fri 12 5/6 3 Jobs Sat 13 7/11 3 Jobs Sun 14 5/12 3 Jobs Mon 15 Tue 16 Wed 17 Th…" at bounding box center [728, 457] width 1456 height 672
